Goal: Task Accomplishment & Management: Manage account settings

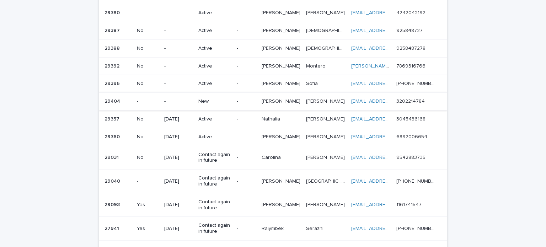
scroll to position [111, 0]
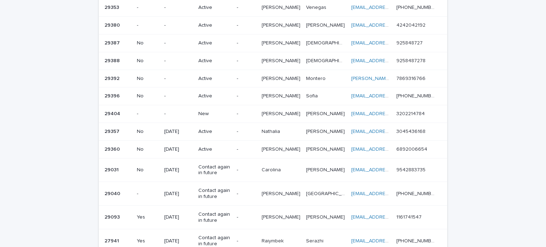
click at [218, 111] on p "New" at bounding box center [214, 114] width 33 height 6
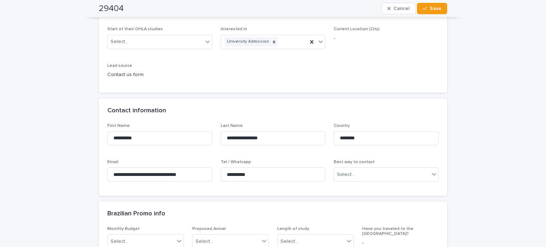
scroll to position [213, 0]
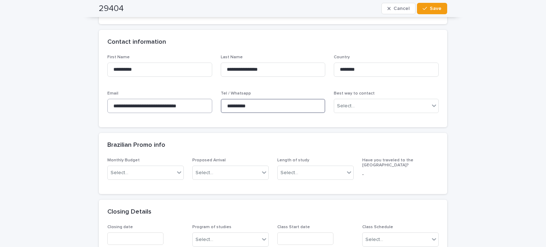
drag, startPoint x: 262, startPoint y: 106, endPoint x: 195, endPoint y: 103, distance: 66.9
click at [195, 103] on div "**********" at bounding box center [272, 87] width 331 height 64
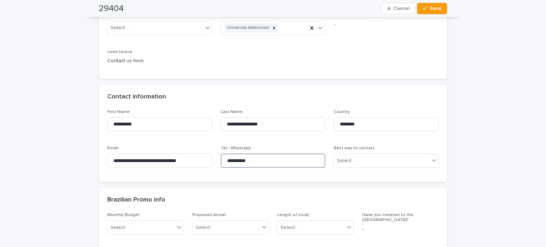
scroll to position [107, 0]
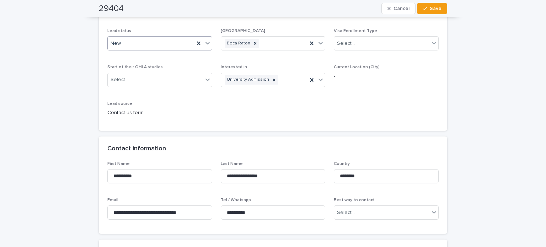
click at [123, 43] on div "New" at bounding box center [151, 44] width 87 height 12
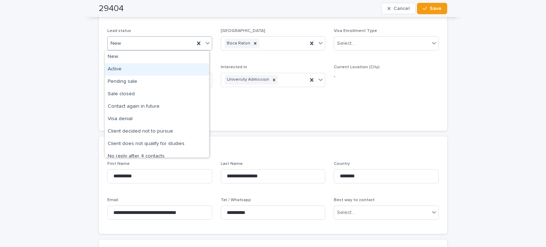
click at [124, 69] on div "Active" at bounding box center [157, 69] width 104 height 12
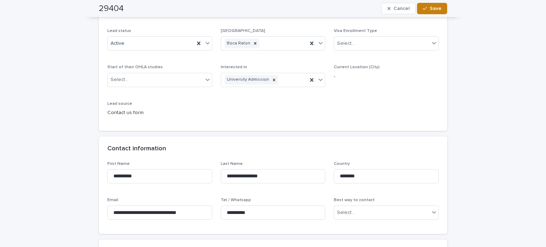
click at [432, 7] on span "Save" at bounding box center [436, 8] width 12 height 5
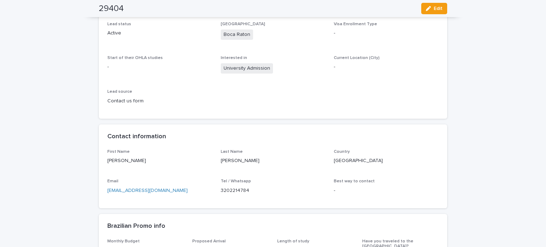
scroll to position [0, 0]
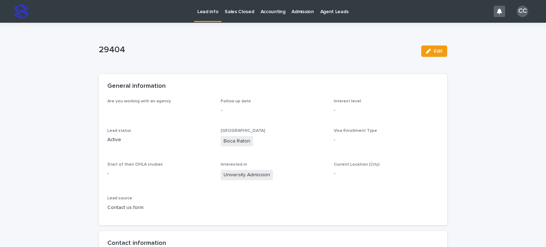
click at [208, 12] on p "Lead info" at bounding box center [207, 7] width 21 height 15
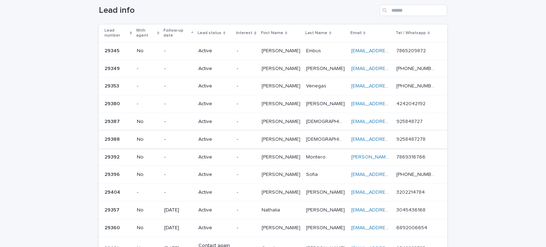
scroll to position [71, 0]
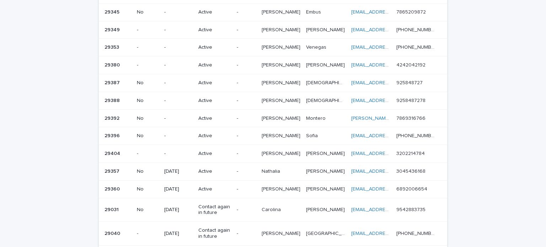
click at [202, 145] on td "Active" at bounding box center [215, 154] width 38 height 18
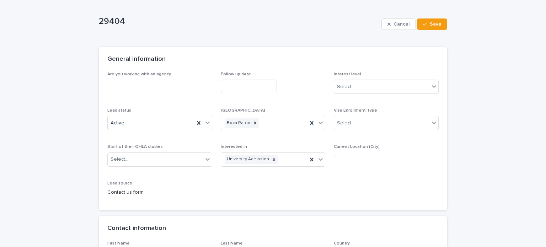
scroll to position [71, 0]
